Goal: Task Accomplishment & Management: Use online tool/utility

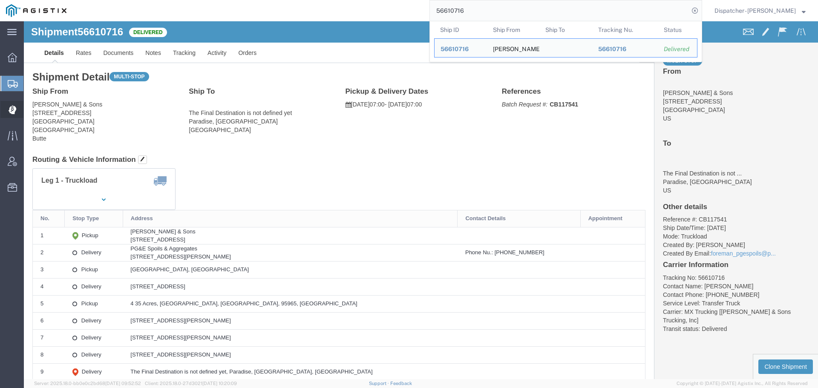
click at [17, 113] on div at bounding box center [12, 109] width 24 height 17
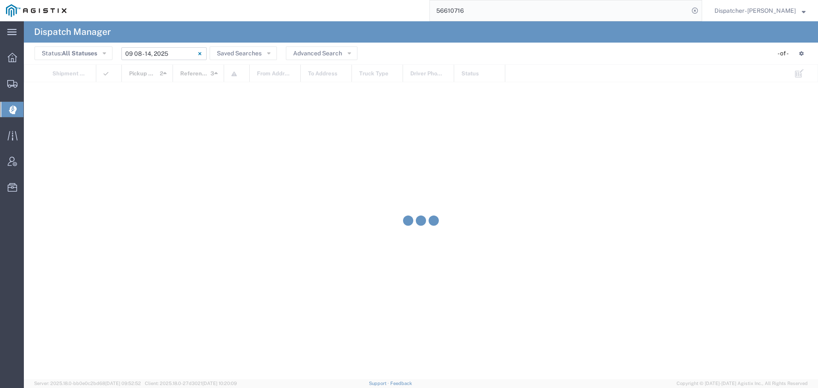
click at [160, 52] on input "[DATE] - [DATE]" at bounding box center [163, 53] width 85 height 13
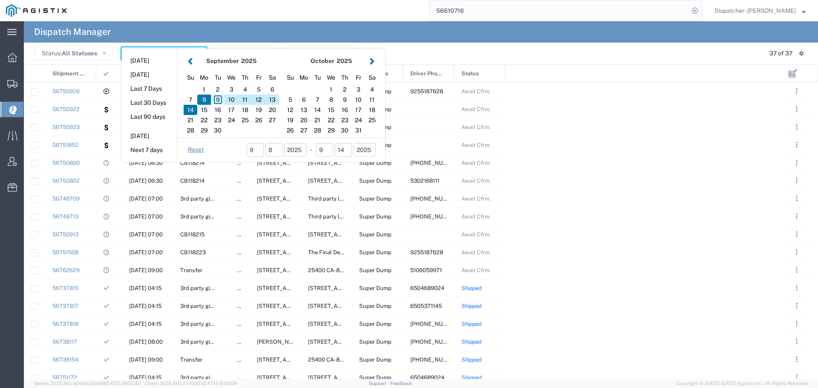
click at [216, 100] on div "9" at bounding box center [218, 100] width 14 height 10
type input "[DATE]"
type input "[DATE] - [DATE]"
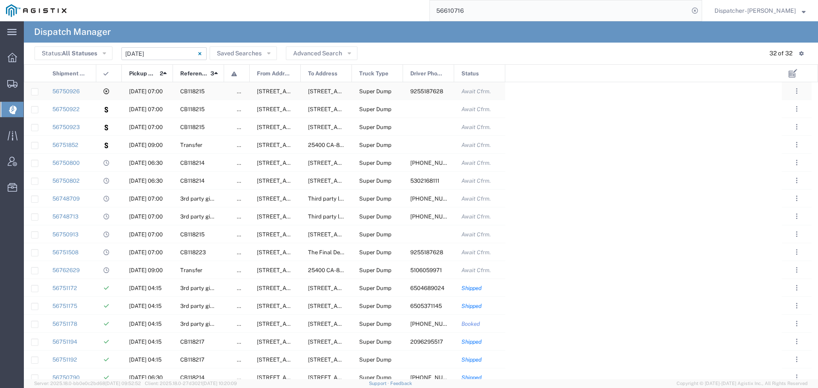
click at [92, 94] on div "56750926" at bounding box center [70, 90] width 51 height 17
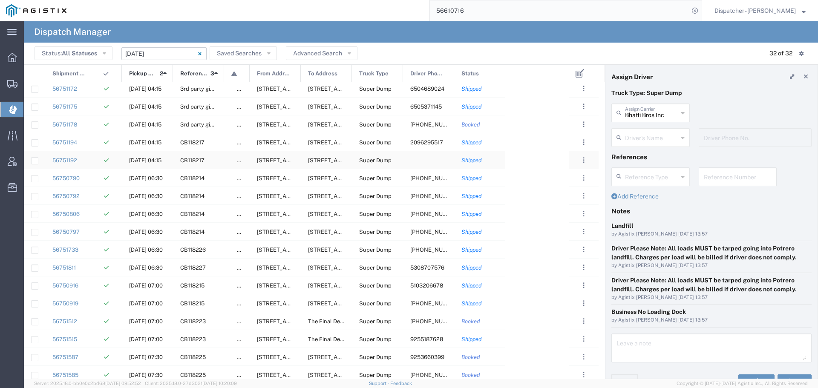
scroll to position [276, 0]
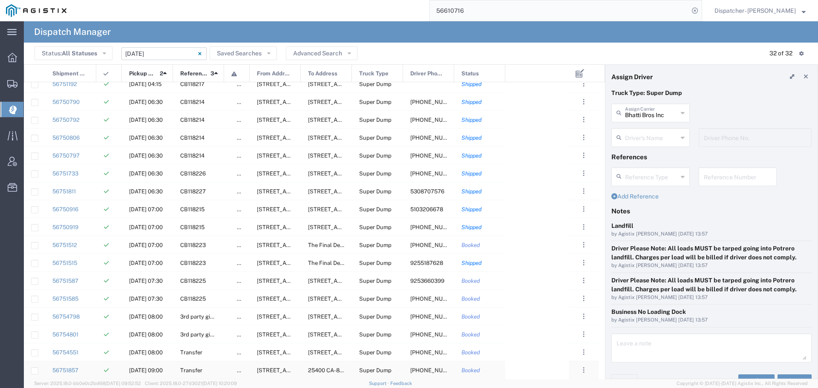
click at [87, 371] on div "56751857" at bounding box center [70, 369] width 51 height 17
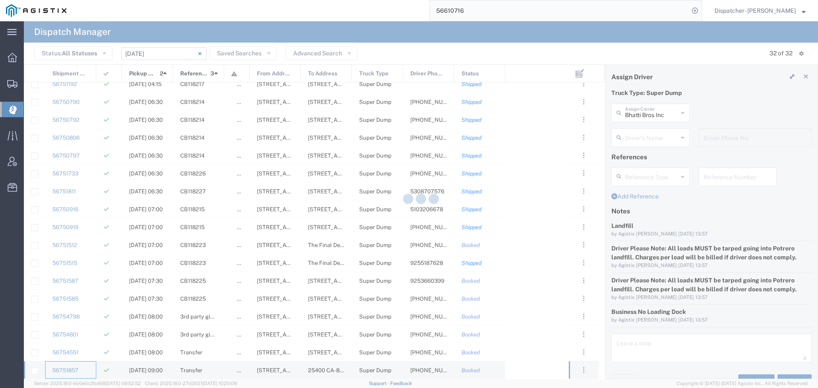
type input "[PERSON_NAME] Construction & Gen Engineering Corp"
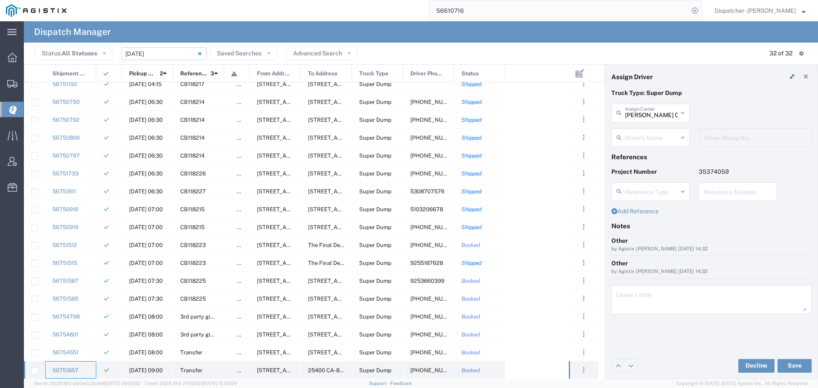
type input "[PERSON_NAME]"
type input "[PHONE_NUMBER]"
click at [93, 164] on div "56751733" at bounding box center [70, 172] width 51 height 17
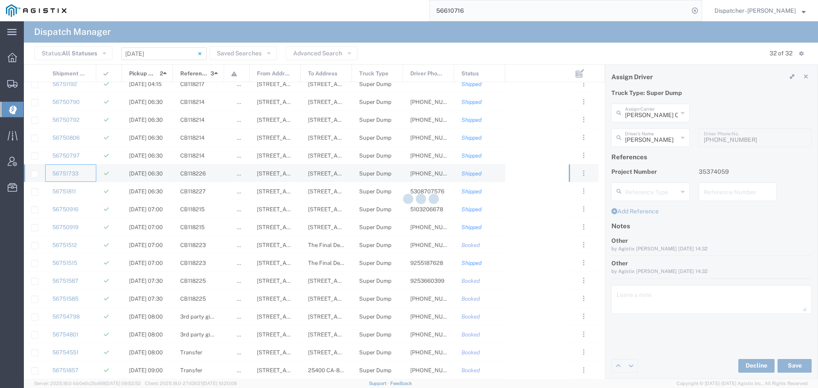
type input "[PERSON_NAME] Trucking"
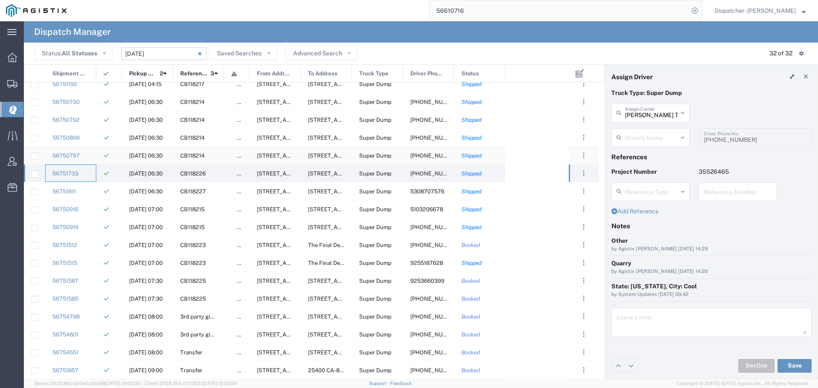
type input "[PERSON_NAME]"
type input "[PHONE_NUMBER]"
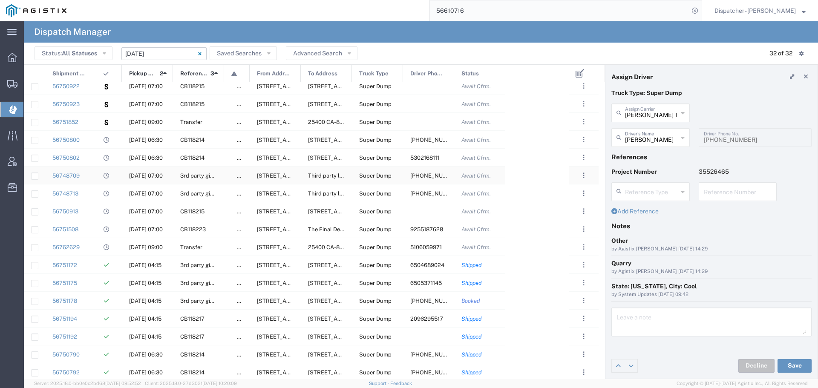
scroll to position [20, 0]
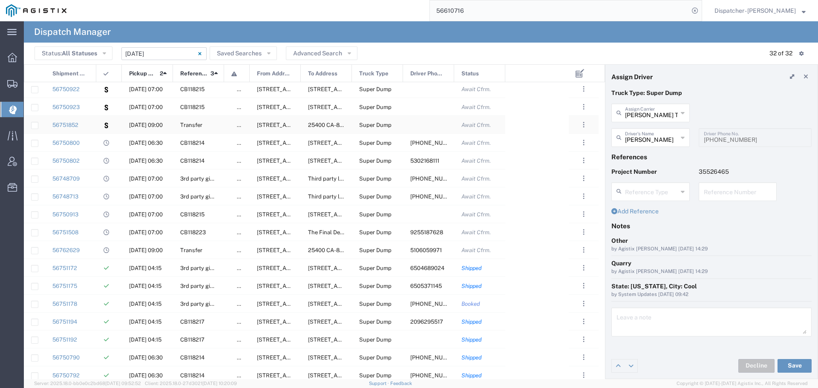
click at [92, 123] on div "56751852" at bounding box center [70, 124] width 51 height 17
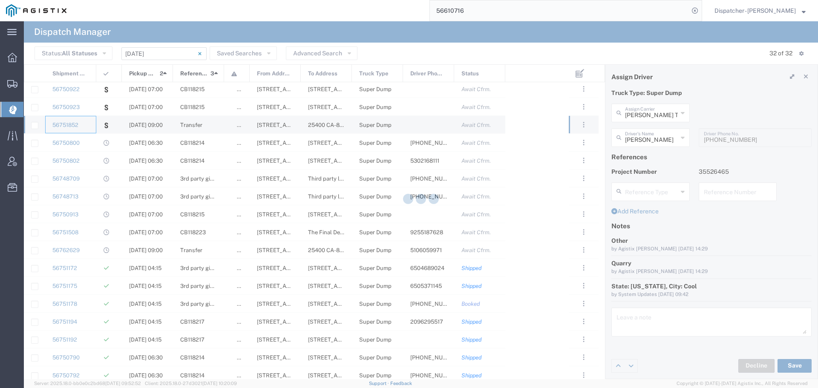
type input "Marathon Logistics Corp"
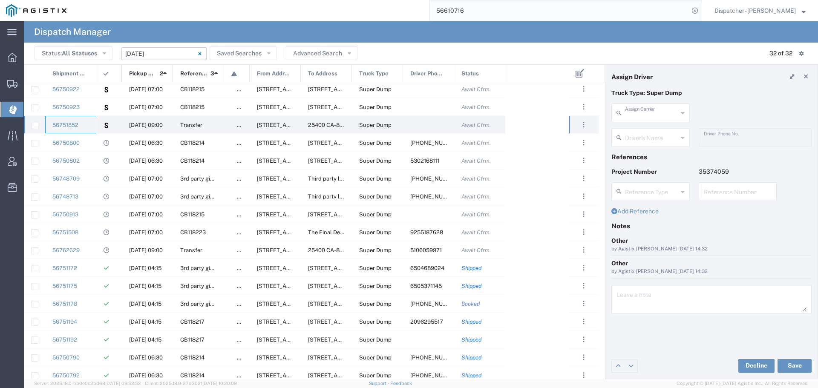
click at [647, 113] on input "text" at bounding box center [651, 112] width 53 height 15
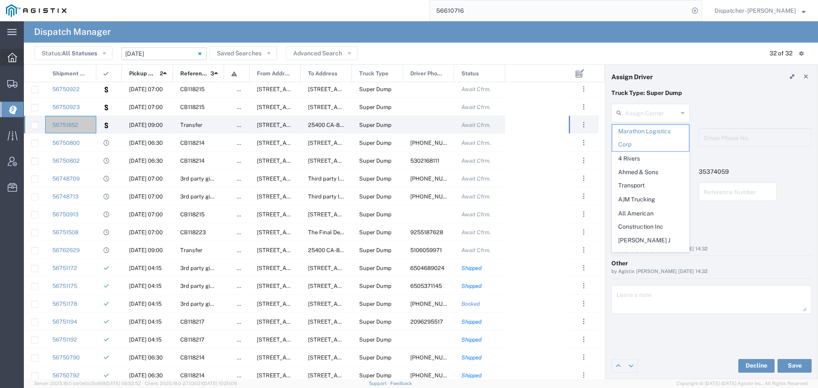
click at [12, 54] on icon at bounding box center [12, 57] width 9 height 9
